Goal: Information Seeking & Learning: Learn about a topic

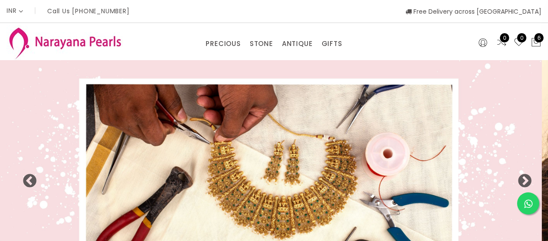
select select "INR"
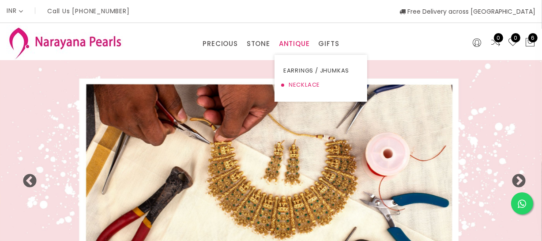
click at [303, 86] on link "NECKLACE" at bounding box center [320, 85] width 75 height 14
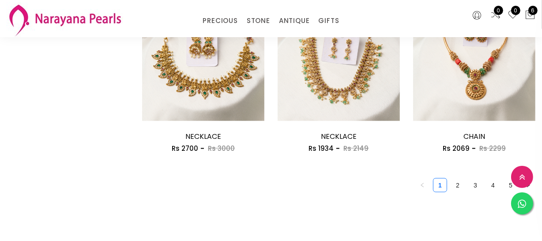
scroll to position [1244, 0]
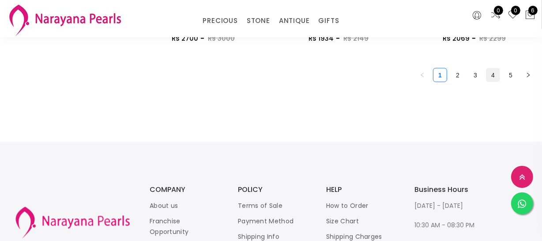
click at [498, 78] on link "4" at bounding box center [493, 74] width 13 height 13
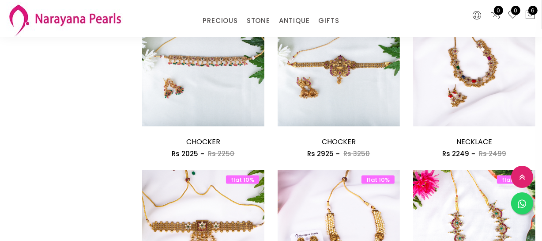
scroll to position [1124, 0]
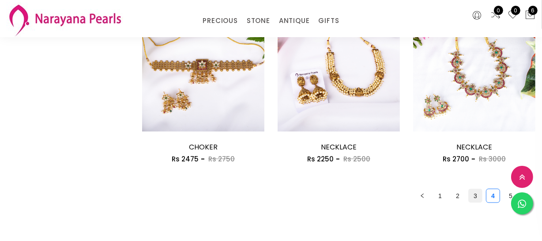
click at [479, 191] on link "3" at bounding box center [475, 195] width 13 height 13
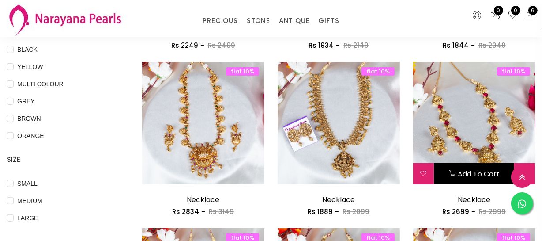
scroll to position [241, 0]
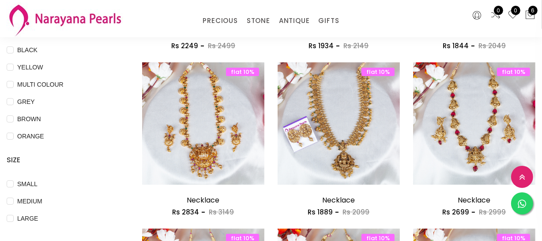
click at [465, 137] on img at bounding box center [474, 132] width 122 height 122
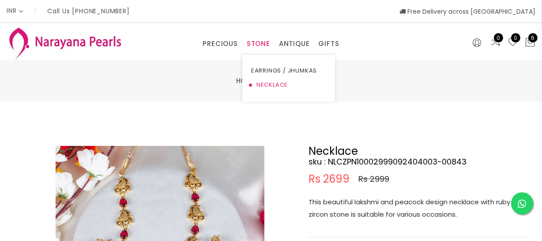
click at [264, 81] on link "NECKLACE" at bounding box center [288, 85] width 75 height 14
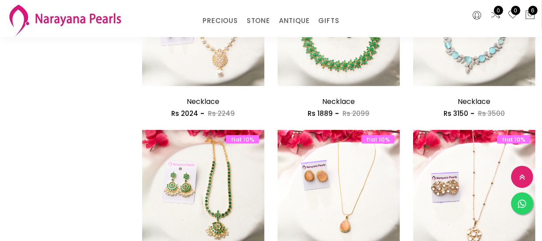
scroll to position [1083, 0]
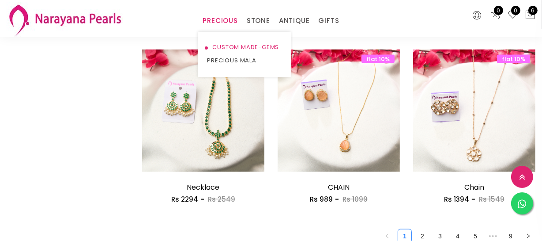
click at [218, 42] on link "CUSTOM MADE-GEMS" at bounding box center [244, 47] width 75 height 13
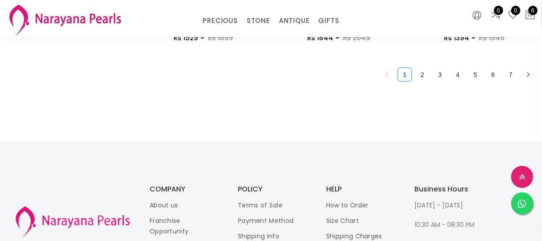
scroll to position [1244, 0]
click at [479, 72] on link "5" at bounding box center [475, 74] width 13 height 13
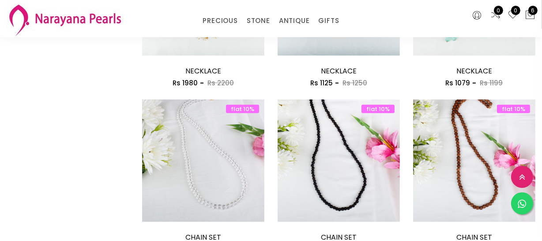
scroll to position [912, 0]
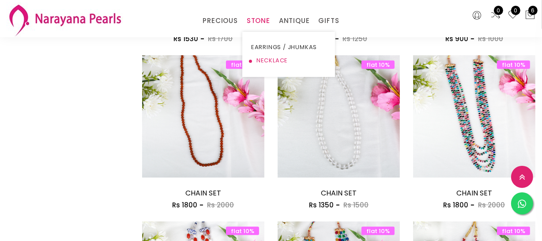
click at [271, 59] on link "NECKLACE" at bounding box center [288, 60] width 75 height 13
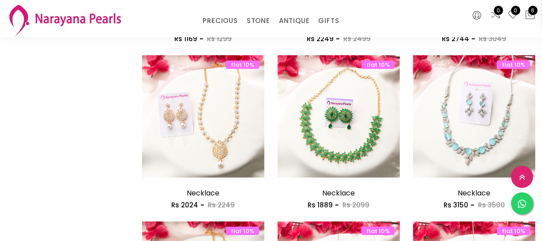
scroll to position [1193, 0]
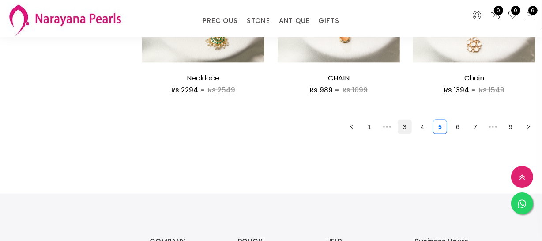
click at [408, 124] on link "3" at bounding box center [404, 126] width 13 height 13
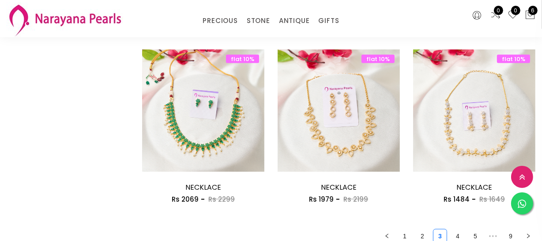
scroll to position [1204, 0]
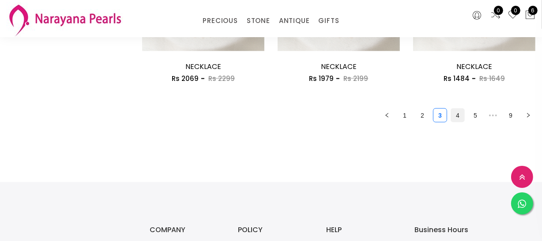
click at [460, 118] on link "4" at bounding box center [457, 115] width 13 height 13
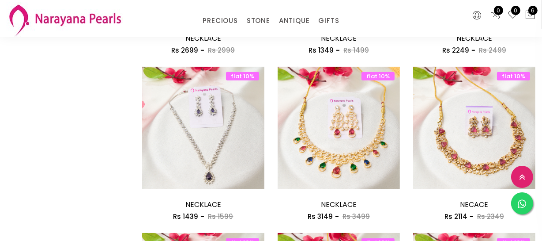
scroll to position [843, 0]
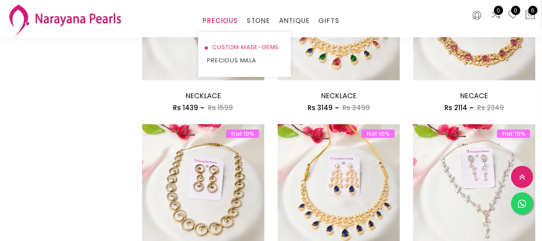
click at [229, 43] on link "CUSTOM MADE-GEMS" at bounding box center [244, 47] width 75 height 13
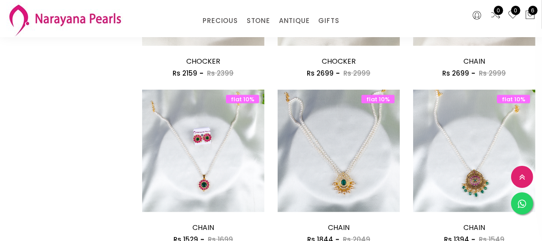
scroll to position [1244, 0]
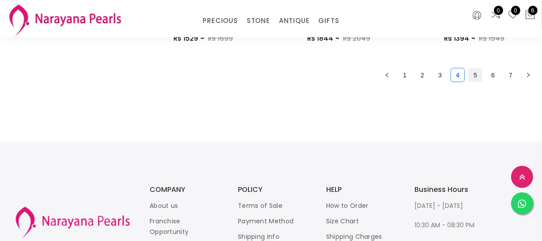
click at [474, 77] on link "5" at bounding box center [475, 74] width 13 height 13
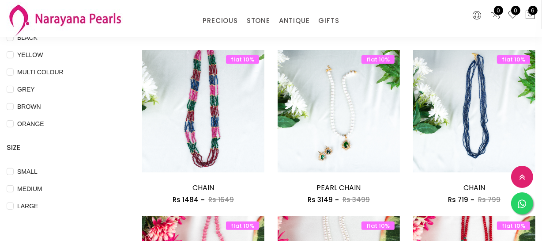
scroll to position [321, 0]
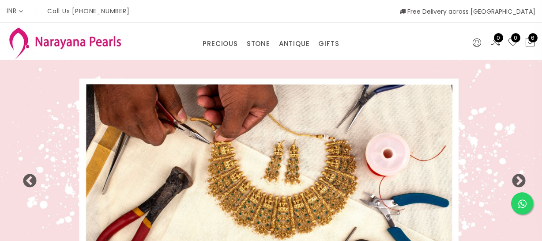
select select "INR"
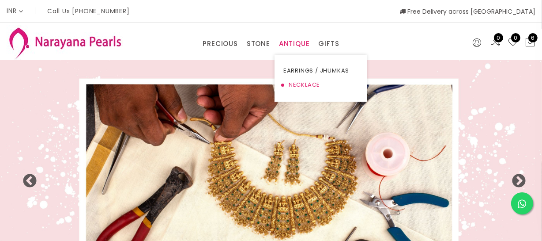
click at [294, 84] on link "NECKLACE" at bounding box center [320, 85] width 75 height 14
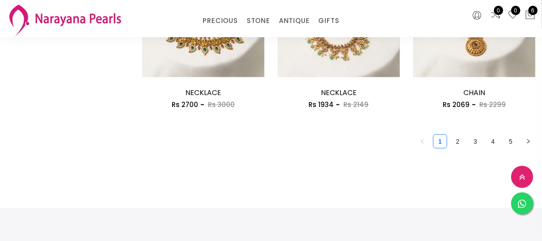
scroll to position [1244, 0]
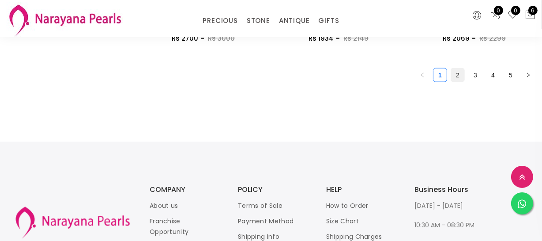
click at [454, 75] on link "2" at bounding box center [457, 74] width 13 height 13
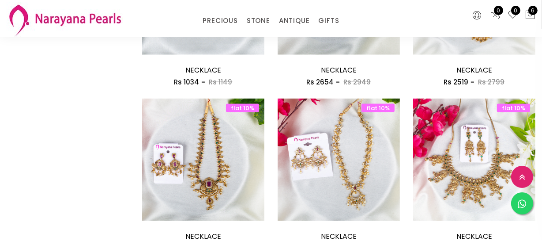
scroll to position [1124, 0]
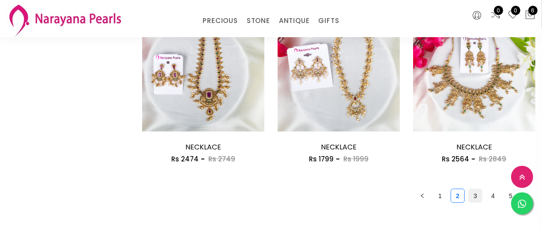
click at [479, 196] on link "3" at bounding box center [475, 195] width 13 height 13
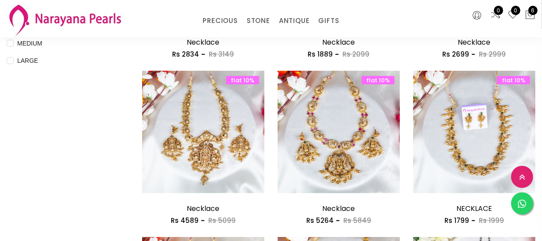
scroll to position [321, 0]
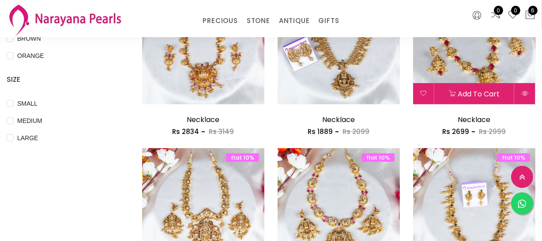
click at [486, 64] on img at bounding box center [474, 43] width 122 height 122
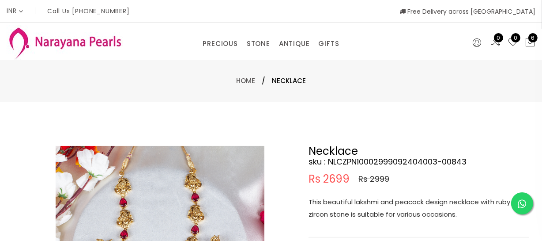
click at [366, 198] on p "This beautiful lakshmi and peacock design necklace with ruby red zircon stone i…" at bounding box center [419, 208] width 221 height 25
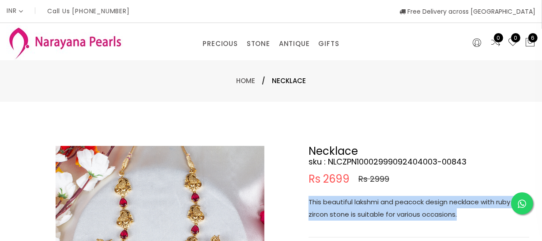
click at [366, 198] on p "This beautiful lakshmi and peacock design necklace with ruby red zircon stone i…" at bounding box center [419, 208] width 221 height 25
copy p "This beautiful lakshmi and peacock design necklace with ruby red zircon stone i…"
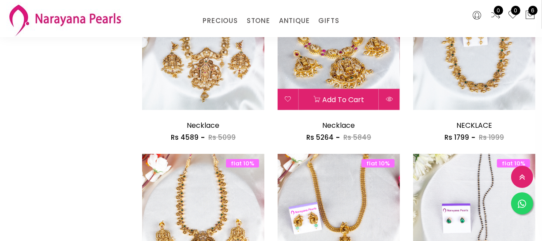
scroll to position [481, 0]
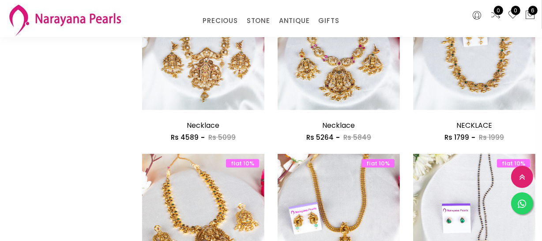
click at [234, 197] on img at bounding box center [203, 215] width 122 height 122
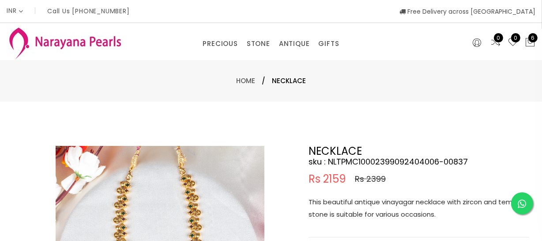
click at [372, 212] on p "This beautiful antique vinayagar necklace with zircon and temple stone is suita…" at bounding box center [419, 208] width 221 height 25
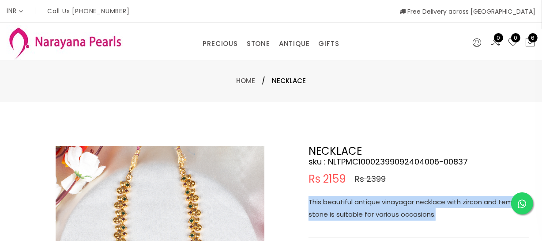
click at [372, 212] on p "This beautiful antique vinayagar necklace with zircon and temple stone is suita…" at bounding box center [419, 208] width 221 height 25
copy p "This beautiful antique vinayagar necklace with zircon and temple stone is suita…"
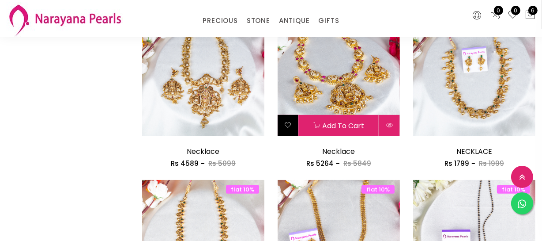
scroll to position [442, 0]
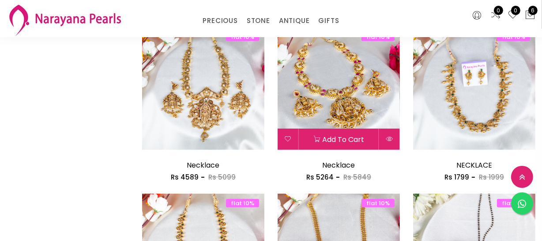
click at [317, 99] on img at bounding box center [339, 88] width 122 height 122
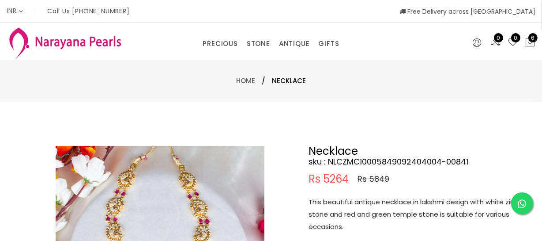
click at [361, 208] on p "This beautiful antique necklace in lakshmi design with white zircon stone and r…" at bounding box center [419, 214] width 221 height 37
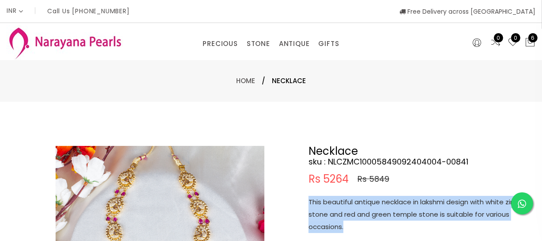
click at [361, 208] on p "This beautiful antique necklace in lakshmi design with white zircon stone and r…" at bounding box center [419, 214] width 221 height 37
copy p "This beautiful antique necklace in lakshmi design with white zircon stone and r…"
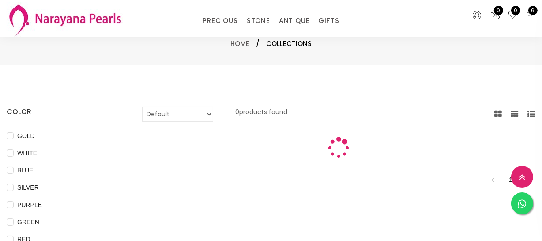
scroll to position [442, 0]
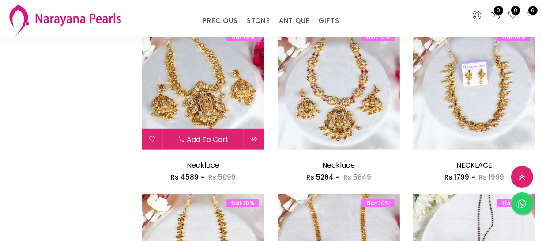
click at [199, 90] on img at bounding box center [203, 88] width 122 height 122
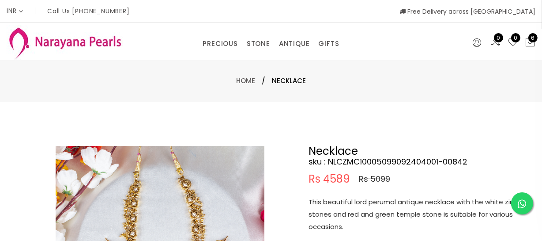
click at [340, 208] on p "This beautiful lord perumal antique necklace with the white zircon stones and r…" at bounding box center [419, 214] width 221 height 37
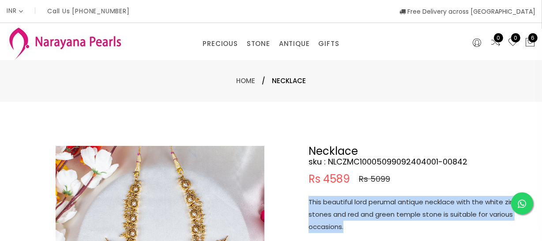
click at [340, 208] on p "This beautiful lord perumal antique necklace with the white zircon stones and r…" at bounding box center [419, 214] width 221 height 37
copy p "This beautiful lord perumal antique necklace with the white zircon stones and r…"
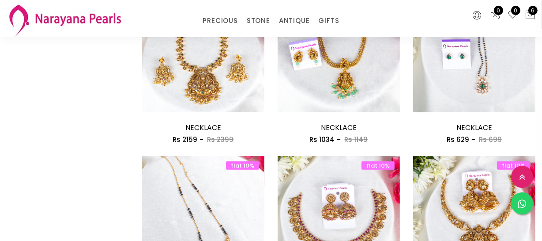
scroll to position [722, 0]
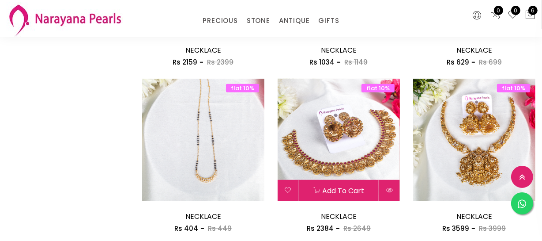
click at [312, 136] on img at bounding box center [339, 140] width 122 height 122
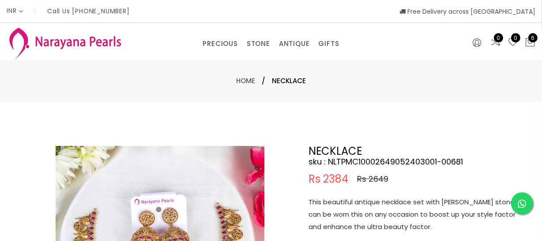
click at [371, 220] on p "This beautiful antique necklace set with [PERSON_NAME] stones can be worn this …" at bounding box center [419, 214] width 221 height 37
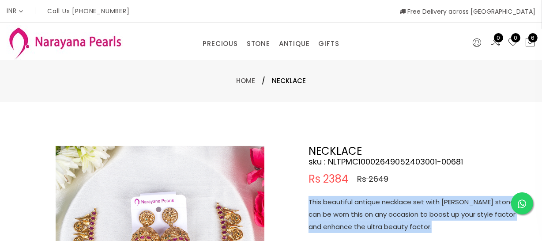
click at [371, 220] on p "This beautiful antique necklace set with [PERSON_NAME] stones can be worn this …" at bounding box center [419, 214] width 221 height 37
copy p "This beautiful antique necklace set with [PERSON_NAME] stones can be worn this …"
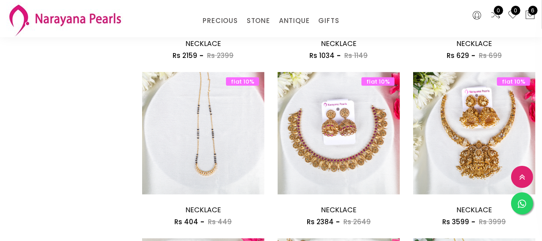
scroll to position [808, 0]
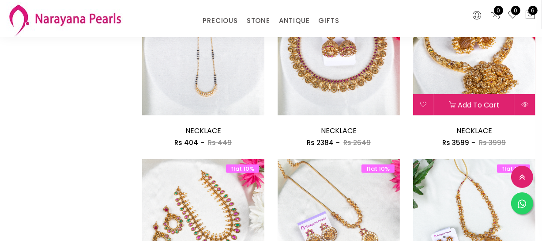
click at [463, 75] on img at bounding box center [474, 54] width 122 height 122
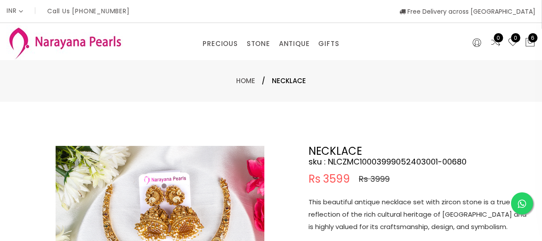
click at [362, 217] on p "This beautiful antique necklace set with zircon stone is a true reflection of t…" at bounding box center [419, 214] width 221 height 37
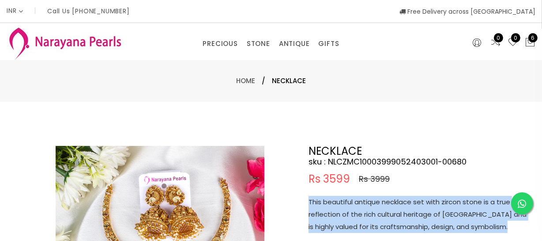
click at [362, 217] on p "This beautiful antique necklace set with zircon stone is a true reflection of t…" at bounding box center [419, 214] width 221 height 37
copy p "This beautiful antique necklace set with zircon stone is a true reflection of t…"
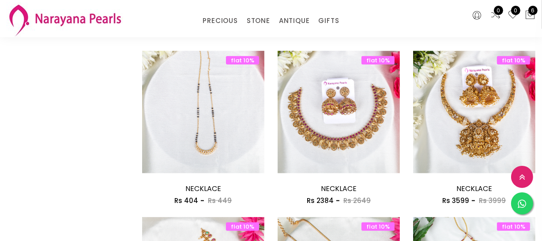
scroll to position [808, 0]
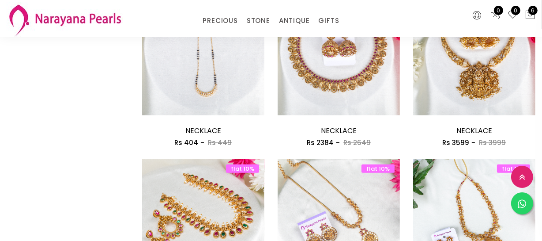
click at [200, 200] on img at bounding box center [203, 220] width 122 height 122
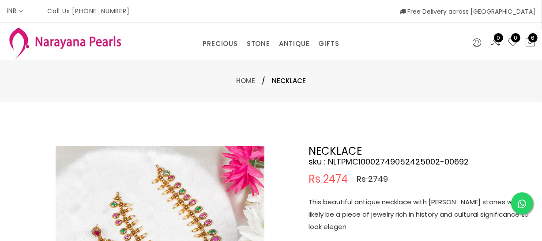
click at [366, 204] on p "This beautiful antique necklace with [PERSON_NAME] stones would likely be a pie…" at bounding box center [419, 214] width 221 height 37
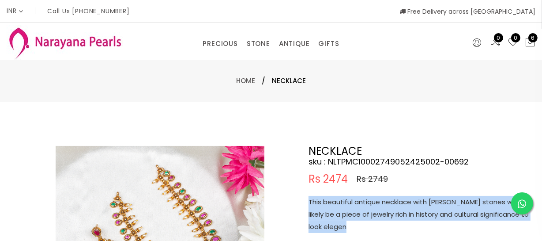
click at [366, 204] on p "This beautiful antique necklace with [PERSON_NAME] stones would likely be a pie…" at bounding box center [419, 214] width 221 height 37
copy p "This beautiful antique necklace with [PERSON_NAME] stones would likely be a pie…"
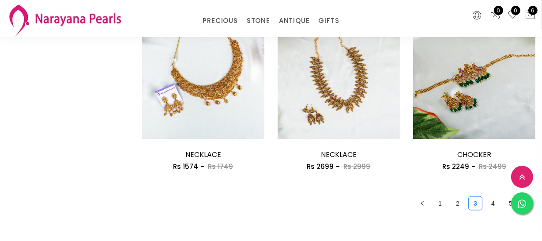
scroll to position [1129, 0]
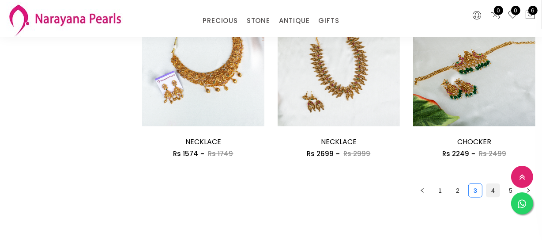
click at [491, 190] on link "4" at bounding box center [493, 190] width 13 height 13
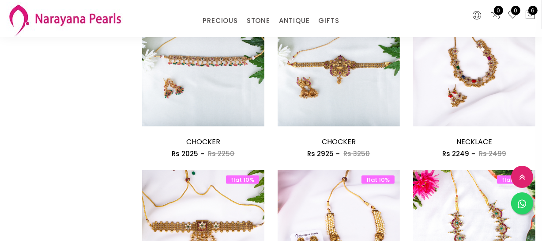
scroll to position [1164, 0]
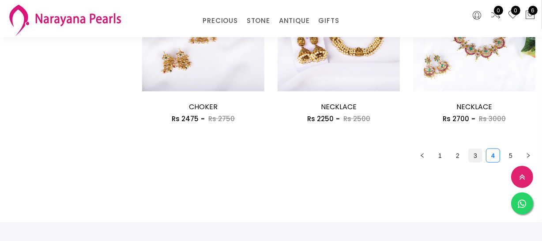
click at [470, 154] on link "3" at bounding box center [475, 155] width 13 height 13
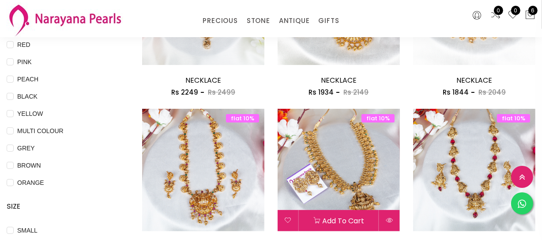
scroll to position [241, 0]
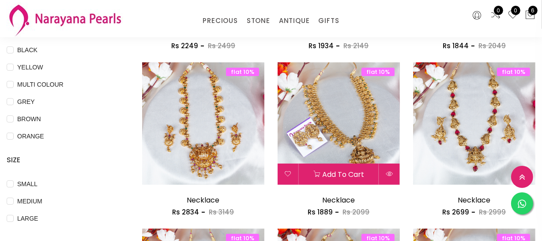
click at [343, 115] on img at bounding box center [339, 123] width 122 height 122
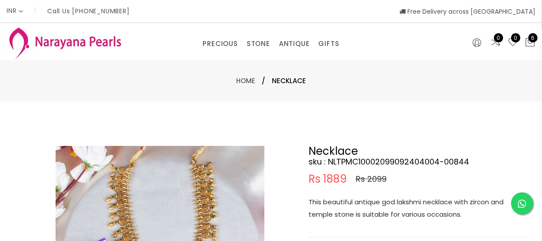
click at [381, 212] on p "This beautiful antique god lakshmi necklace with zircon and temple stone is sui…" at bounding box center [419, 208] width 221 height 25
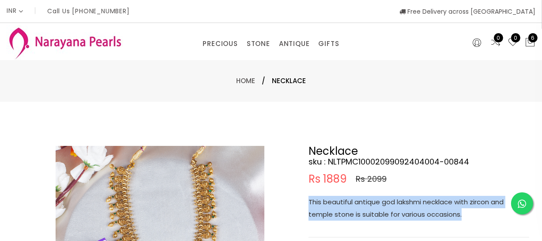
click at [381, 212] on p "This beautiful antique god lakshmi necklace with zircon and temple stone is sui…" at bounding box center [419, 208] width 221 height 25
copy p "This beautiful antique god lakshmi necklace with zircon and temple stone is sui…"
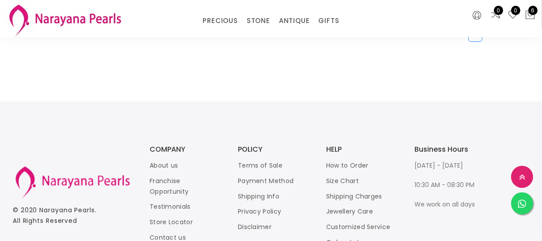
scroll to position [1164, 0]
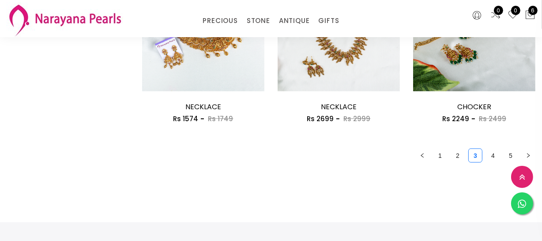
click at [451, 155] on link "2" at bounding box center [457, 155] width 13 height 13
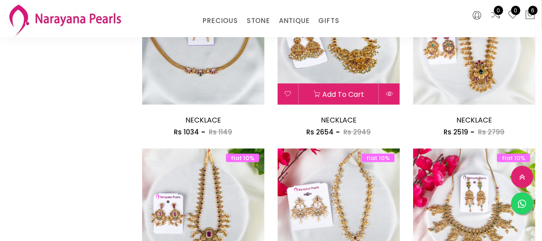
scroll to position [1083, 0]
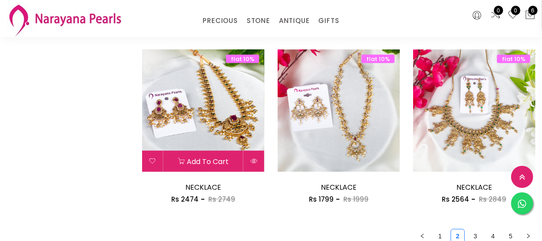
click at [224, 124] on img at bounding box center [203, 110] width 122 height 122
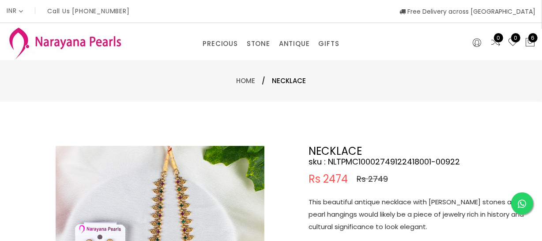
click at [355, 205] on p "This beautiful antique necklace with [PERSON_NAME] stones and pearl hangings wo…" at bounding box center [419, 214] width 221 height 37
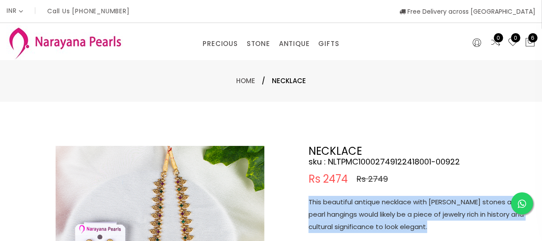
click at [355, 205] on p "This beautiful antique necklace with [PERSON_NAME] stones and pearl hangings wo…" at bounding box center [419, 214] width 221 height 37
copy p "This beautiful antique necklace with [PERSON_NAME] stones and pearl hangings wo…"
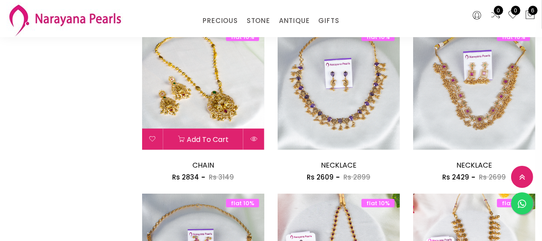
scroll to position [728, 0]
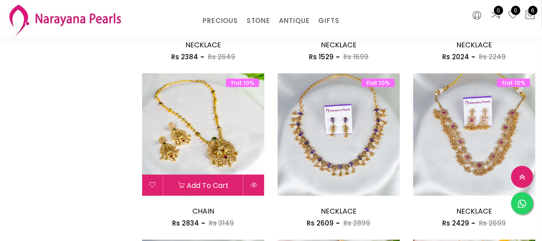
click at [225, 124] on img at bounding box center [203, 134] width 122 height 122
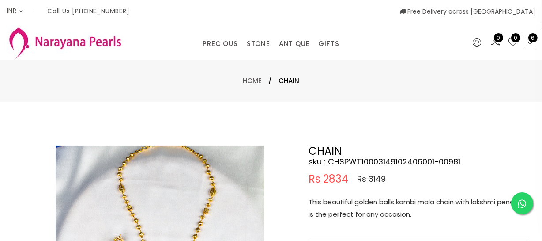
click at [368, 212] on p "This beautiful golden balls kambi mala chain with lakshmi pendent is the perfec…" at bounding box center [419, 208] width 221 height 25
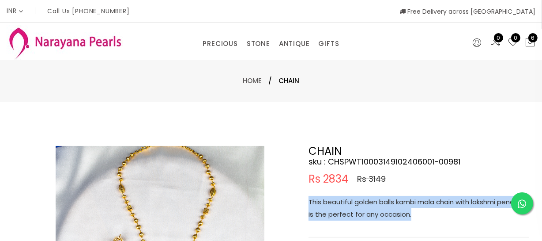
click at [368, 212] on p "This beautiful golden balls kambi mala chain with lakshmi pendent is the perfec…" at bounding box center [419, 208] width 221 height 25
copy p "This beautiful golden balls kambi mala chain with lakshmi pendent is the perfec…"
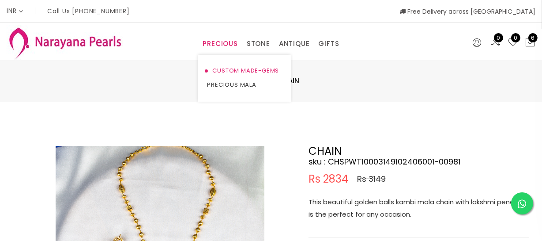
click at [226, 69] on link "CUSTOM MADE-GEMS" at bounding box center [244, 71] width 75 height 14
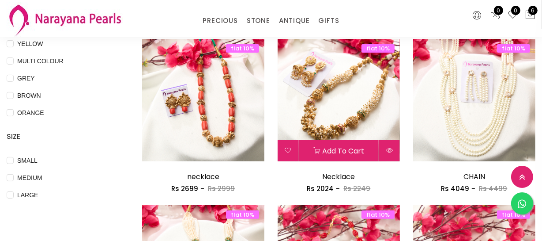
scroll to position [401, 0]
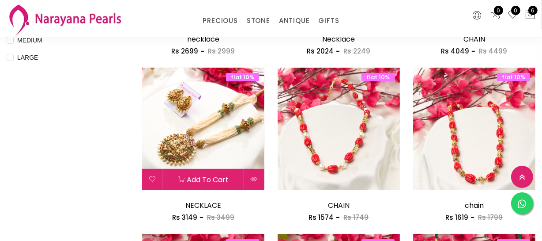
click at [203, 132] on img at bounding box center [203, 129] width 122 height 122
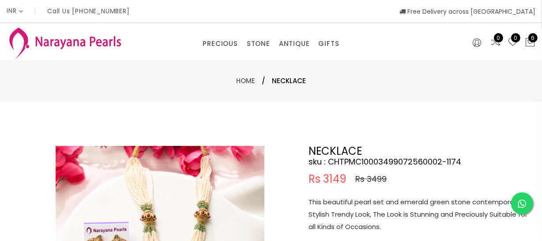
click at [374, 211] on p "This beautiful pearl set and emerald green stone contemporary & Stylish Trendy …" at bounding box center [419, 214] width 221 height 37
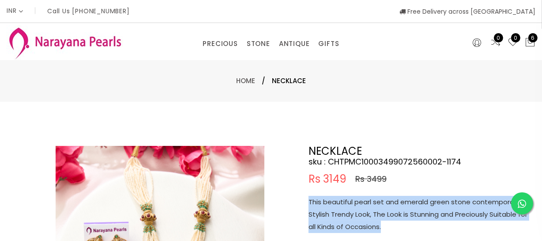
click at [374, 211] on p "This beautiful pearl set and emerald green stone contemporary & Stylish Trendy …" at bounding box center [419, 214] width 221 height 37
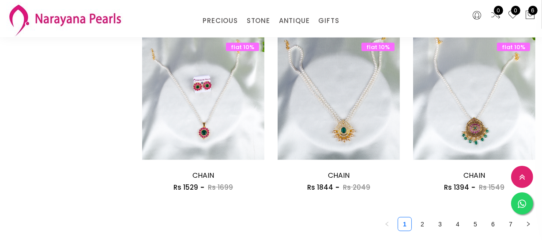
scroll to position [1204, 0]
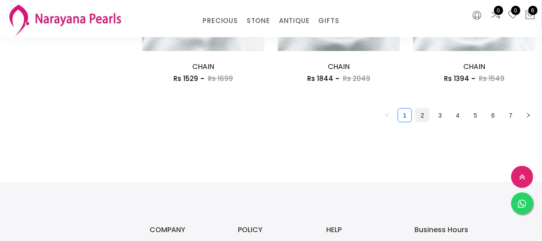
click at [422, 117] on link "2" at bounding box center [422, 115] width 13 height 13
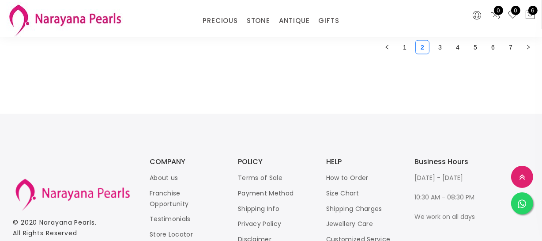
scroll to position [1204, 0]
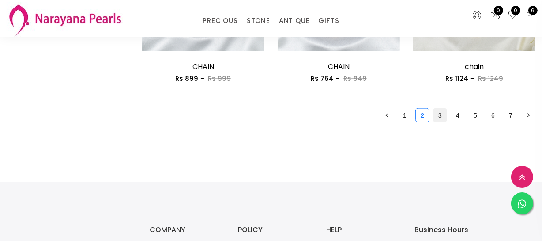
click at [438, 117] on link "3" at bounding box center [440, 115] width 13 height 13
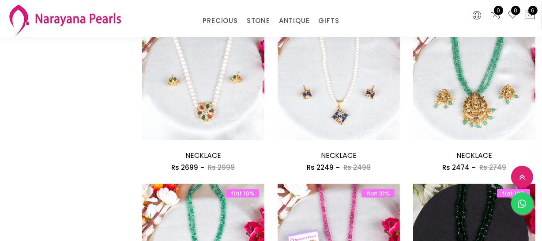
scroll to position [963, 0]
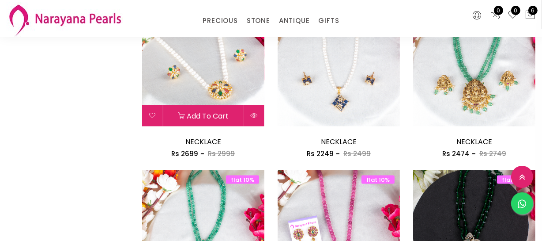
click at [232, 86] on img at bounding box center [203, 65] width 122 height 122
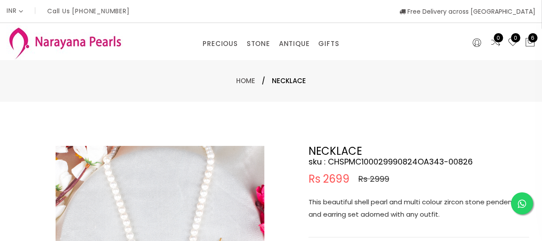
click at [371, 207] on p "This beautiful shell pearl and multi colour zircon stone pendent and earring se…" at bounding box center [419, 208] width 221 height 25
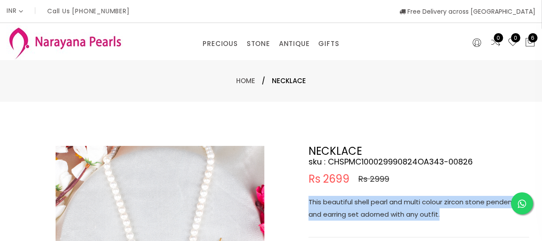
click at [371, 207] on p "This beautiful shell pearl and multi colour zircon stone pendent and earring se…" at bounding box center [419, 208] width 221 height 25
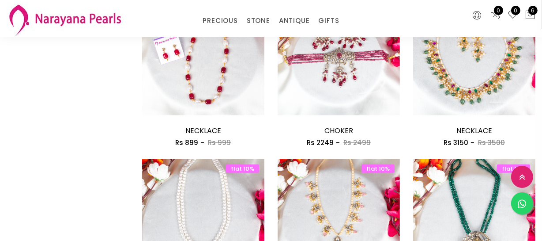
scroll to position [843, 0]
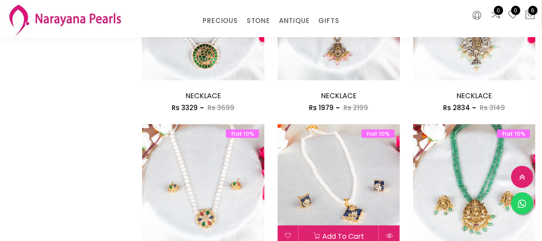
click at [336, 165] on img at bounding box center [339, 185] width 122 height 122
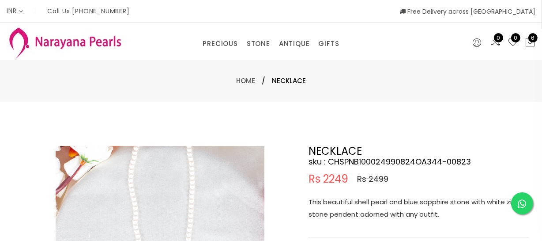
click at [366, 207] on p "This beautiful shell pearl and blue sapphire stone with white zircon stone pend…" at bounding box center [419, 208] width 221 height 25
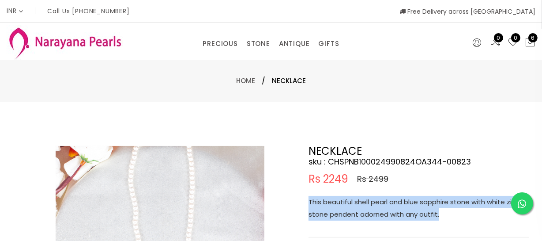
click at [366, 207] on p "This beautiful shell pearl and blue sapphire stone with white zircon stone pend…" at bounding box center [419, 208] width 221 height 25
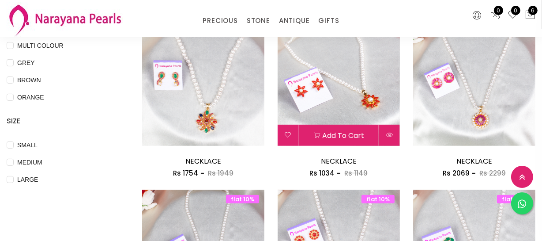
scroll to position [326, 0]
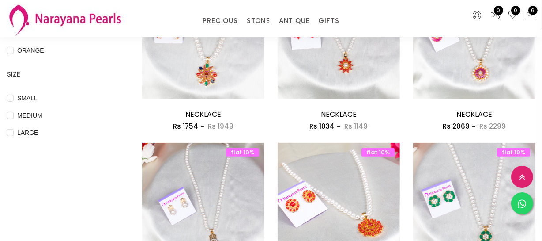
click at [337, 187] on img at bounding box center [339, 204] width 122 height 122
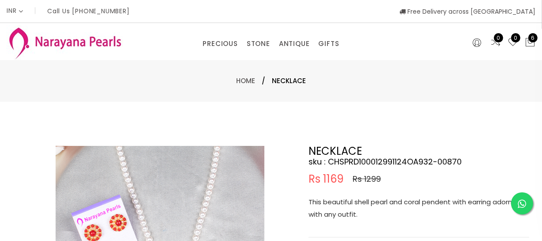
click at [333, 199] on p "This beautiful shell pearl and coral pendent with earring adorned with any outf…" at bounding box center [419, 208] width 221 height 25
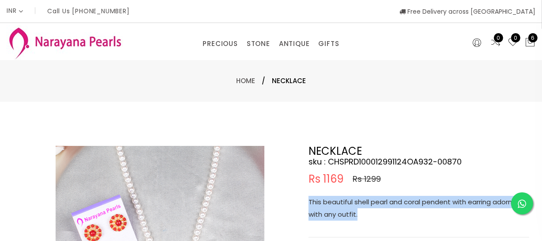
click at [333, 199] on p "This beautiful shell pearl and coral pendent with earring adorned with any outf…" at bounding box center [419, 208] width 221 height 25
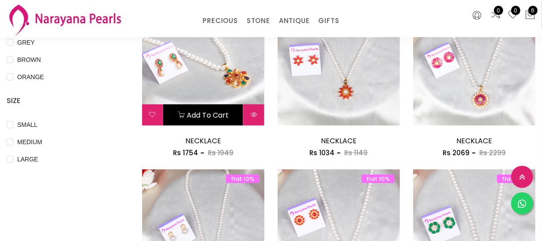
scroll to position [286, 0]
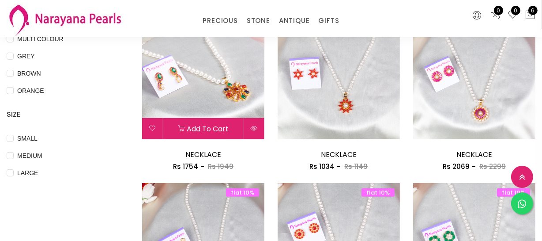
click at [205, 68] on img at bounding box center [203, 78] width 122 height 122
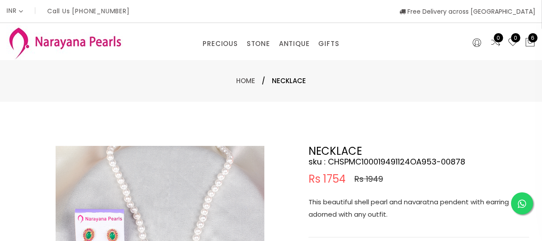
click at [384, 204] on p "This beautiful shell pearl and navaratna pendent with earring adorned with any …" at bounding box center [419, 208] width 221 height 25
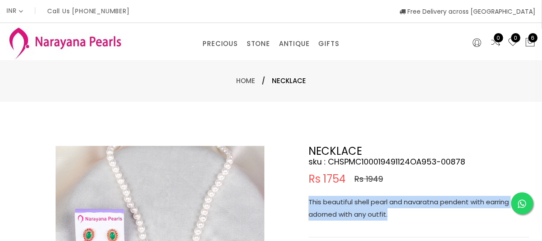
click at [384, 204] on p "This beautiful shell pearl and navaratna pendent with earring adorned with any …" at bounding box center [419, 208] width 221 height 25
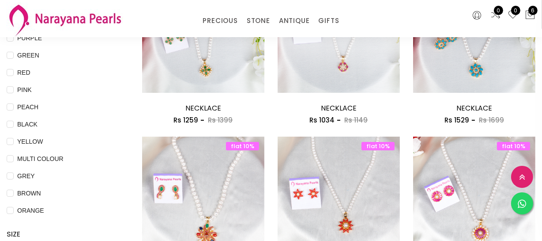
scroll to position [166, 0]
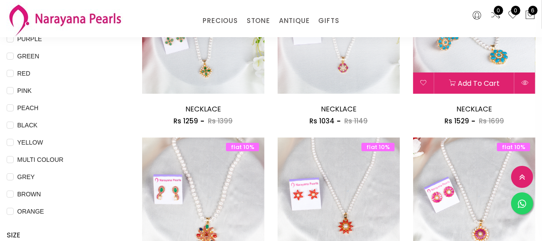
click at [474, 52] on img at bounding box center [474, 32] width 122 height 122
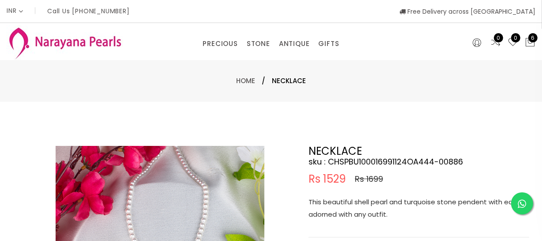
click at [387, 213] on p "This beautiful shell pearl and turquoise stone pendent with earring adorned wit…" at bounding box center [419, 208] width 221 height 25
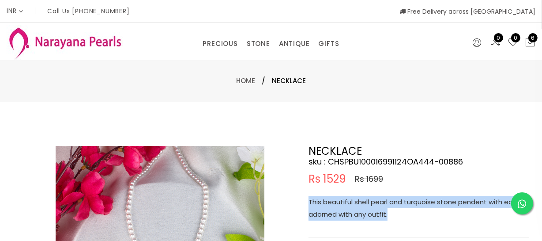
click at [387, 213] on p "This beautiful shell pearl and turquoise stone pendent with earring adorned wit…" at bounding box center [419, 208] width 221 height 25
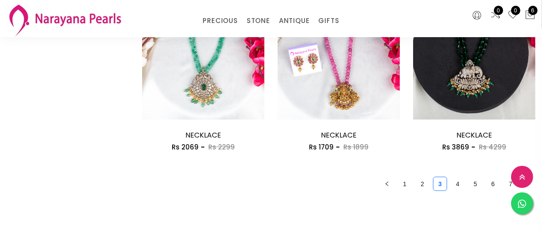
scroll to position [1209, 0]
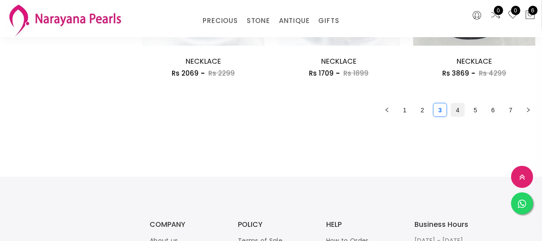
click at [459, 110] on link "4" at bounding box center [457, 109] width 13 height 13
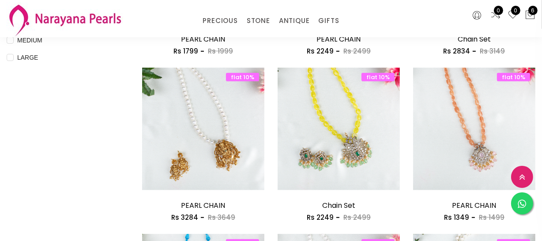
scroll to position [642, 0]
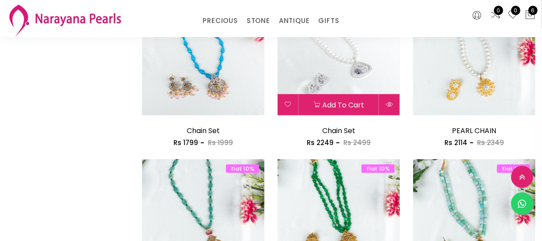
click at [353, 75] on img at bounding box center [339, 54] width 122 height 122
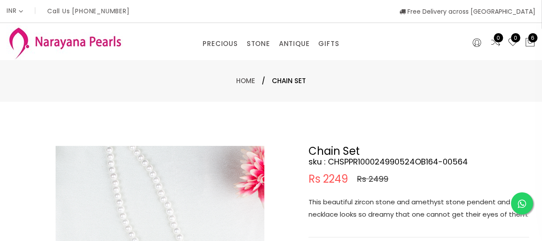
click at [370, 207] on p "This beautiful zircon stone and amethyst stone pendent and pearl necklace looks…" at bounding box center [419, 208] width 221 height 25
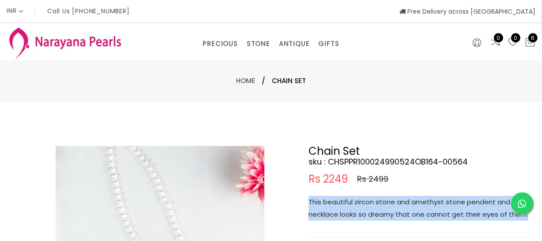
click at [370, 207] on p "This beautiful zircon stone and amethyst stone pendent and pearl necklace looks…" at bounding box center [419, 208] width 221 height 25
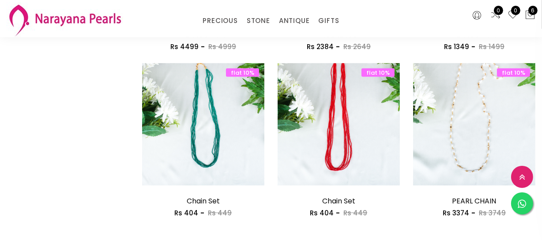
scroll to position [1124, 0]
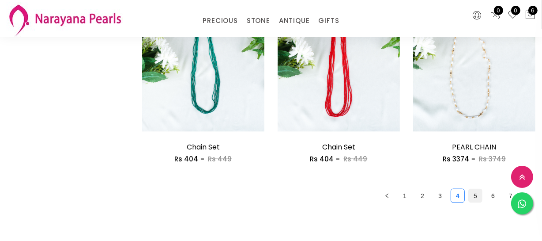
click at [476, 198] on link "5" at bounding box center [475, 195] width 13 height 13
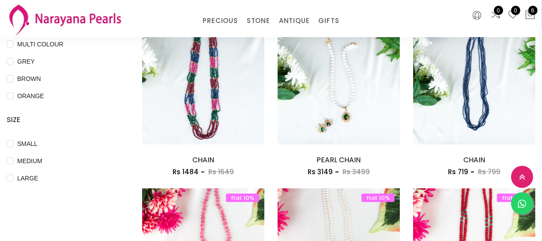
scroll to position [481, 0]
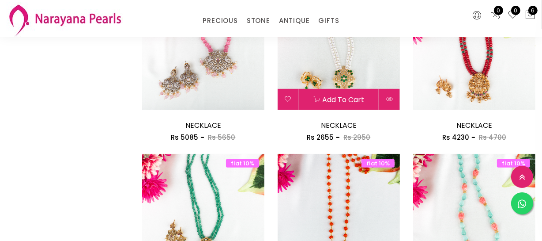
click at [359, 61] on img at bounding box center [339, 49] width 122 height 122
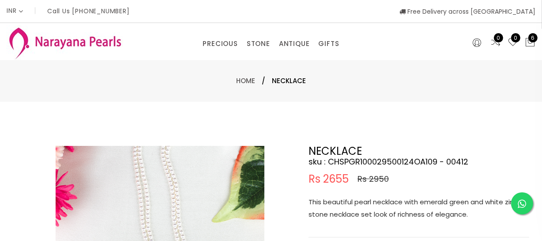
click at [357, 202] on p "This beautiful pearl necklace with emerald green and white zircon stone necklac…" at bounding box center [419, 208] width 221 height 25
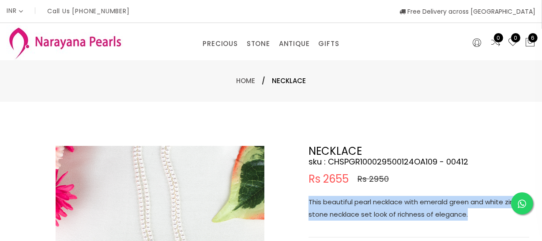
click at [357, 202] on p "This beautiful pearl necklace with emerald green and white zircon stone necklac…" at bounding box center [419, 208] width 221 height 25
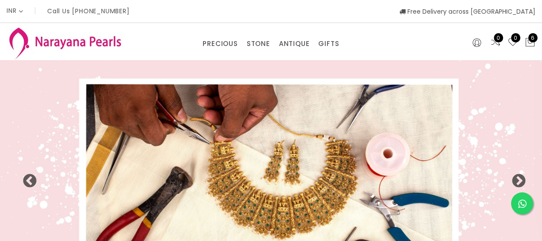
select select "INR"
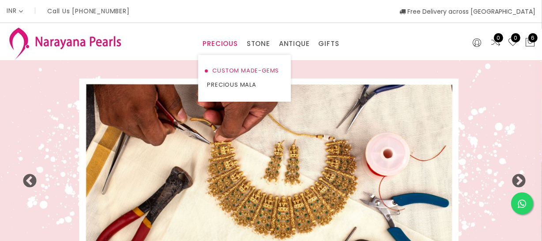
click at [223, 67] on link "CUSTOM MADE-GEMS" at bounding box center [244, 71] width 75 height 14
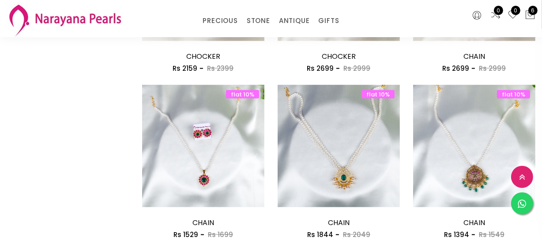
scroll to position [1124, 0]
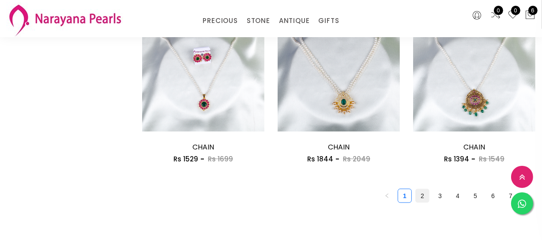
click at [420, 195] on link "2" at bounding box center [422, 195] width 13 height 13
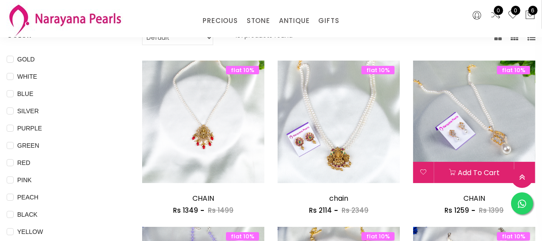
scroll to position [80, 0]
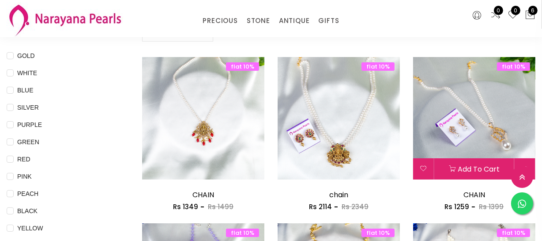
click at [472, 117] on img at bounding box center [474, 118] width 122 height 122
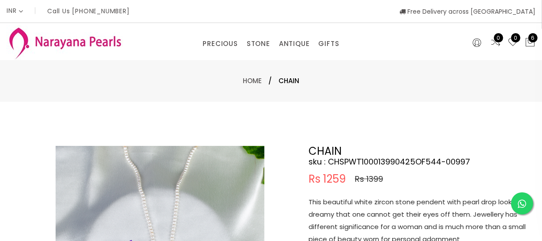
click at [375, 204] on p "This beautiful white zircon stone pendent with pearl drop looks so dreamy that …" at bounding box center [419, 220] width 221 height 49
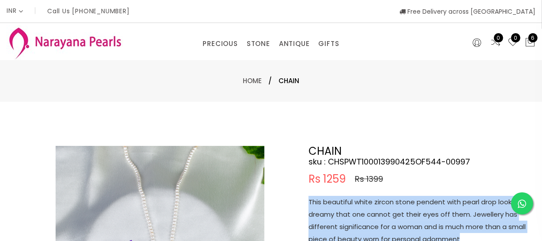
click at [375, 204] on p "This beautiful white zircon stone pendent with pearl drop looks so dreamy that …" at bounding box center [419, 220] width 221 height 49
copy p "This beautiful white zircon stone pendent with pearl drop looks so dreamy that …"
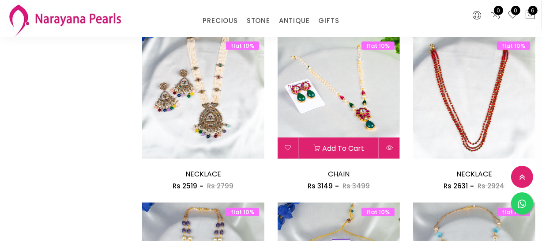
scroll to position [442, 0]
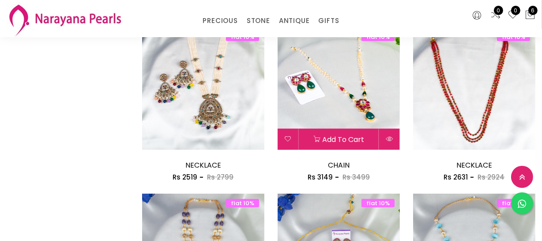
click at [338, 102] on img at bounding box center [339, 88] width 122 height 122
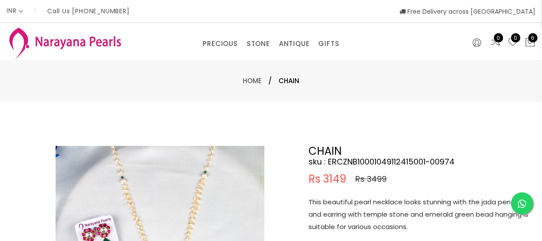
click at [358, 211] on p "This beautiful pearl necklace looks stunning with the jada pendent and earring …" at bounding box center [419, 214] width 221 height 37
click at [358, 208] on p "This beautiful pearl necklace looks stunning with the jada pendent and earring …" at bounding box center [419, 214] width 221 height 37
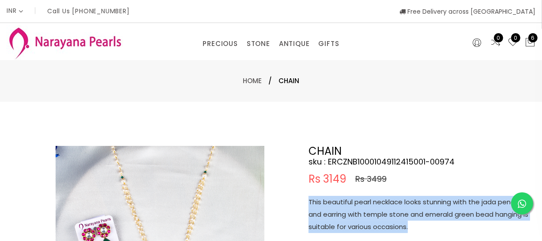
click at [358, 208] on p "This beautiful pearl necklace looks stunning with the jada pendent and earring …" at bounding box center [419, 214] width 221 height 37
copy p "This beautiful pearl necklace looks stunning with the jada pendent and earring …"
